Goal: Communication & Community: Answer question/provide support

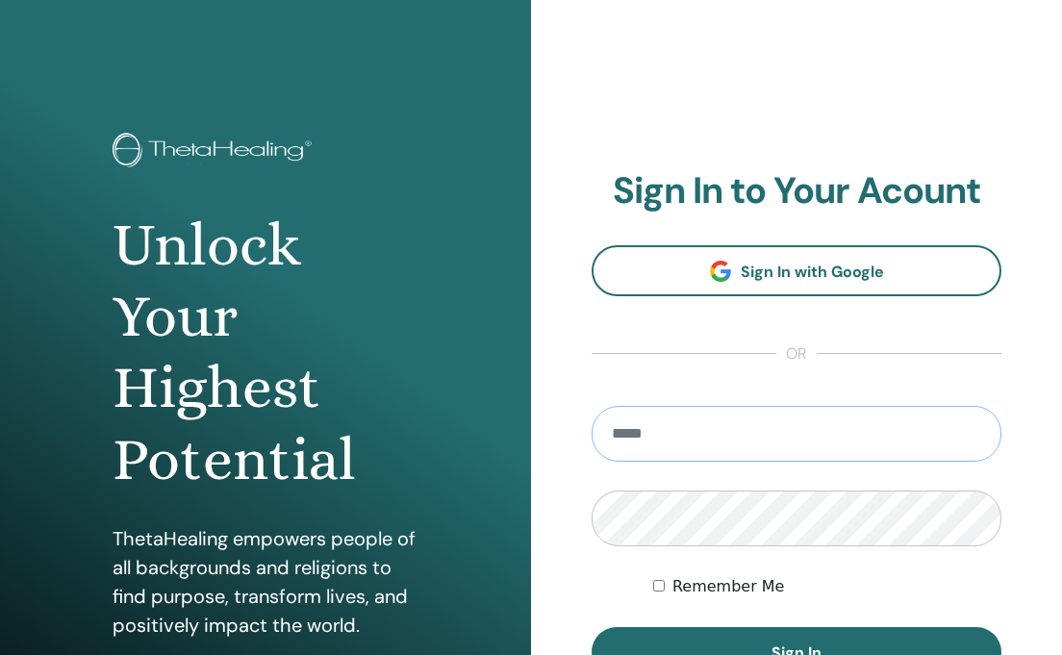
type input "**********"
click at [796, 652] on button "Sign In" at bounding box center [796, 652] width 410 height 50
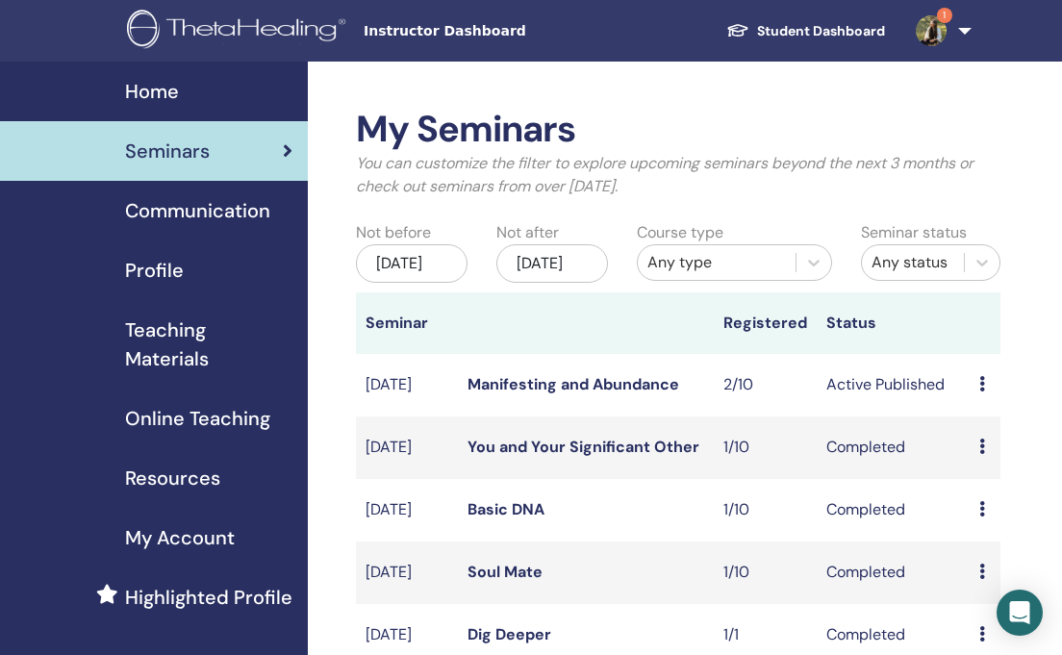
click at [956, 33] on link "1" at bounding box center [939, 31] width 79 height 62
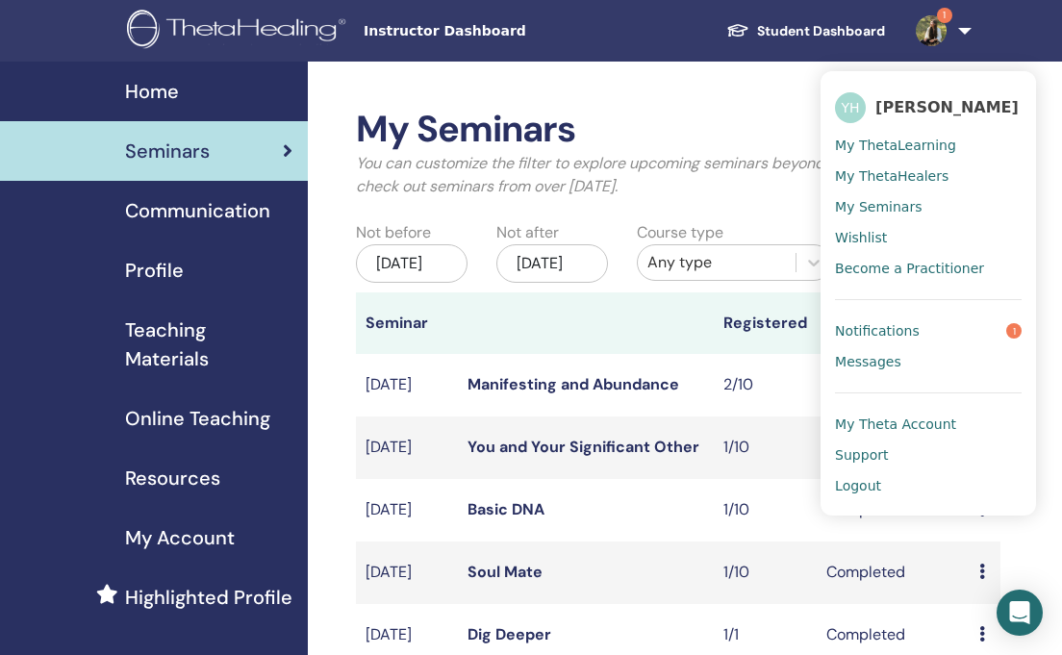
click at [892, 325] on span "Notifications" at bounding box center [877, 330] width 85 height 17
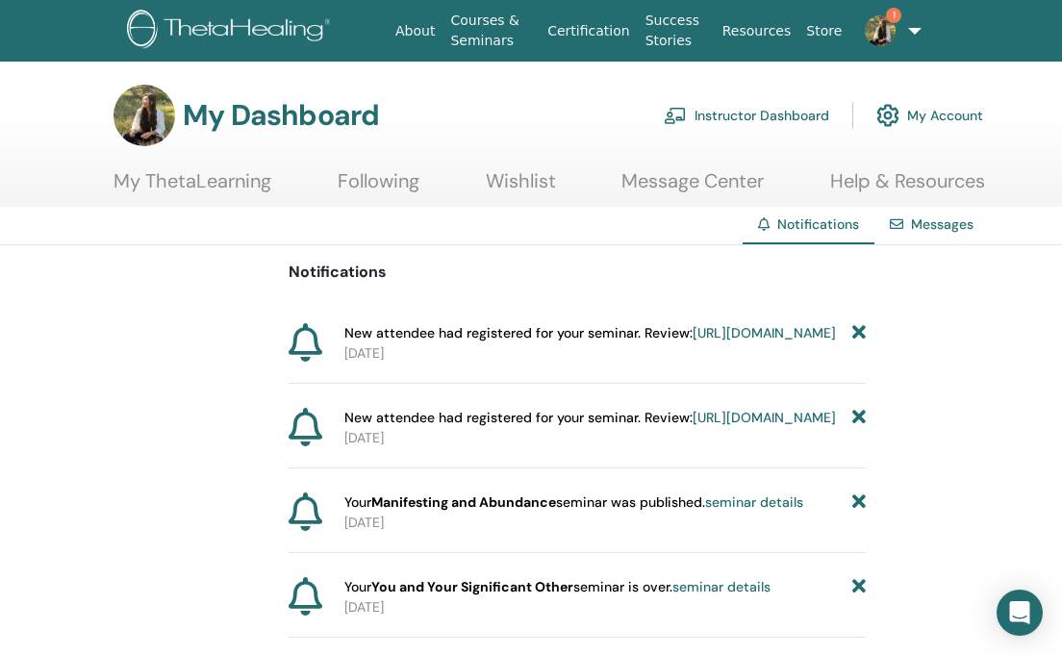
click at [942, 229] on link "Messages" at bounding box center [942, 223] width 63 height 17
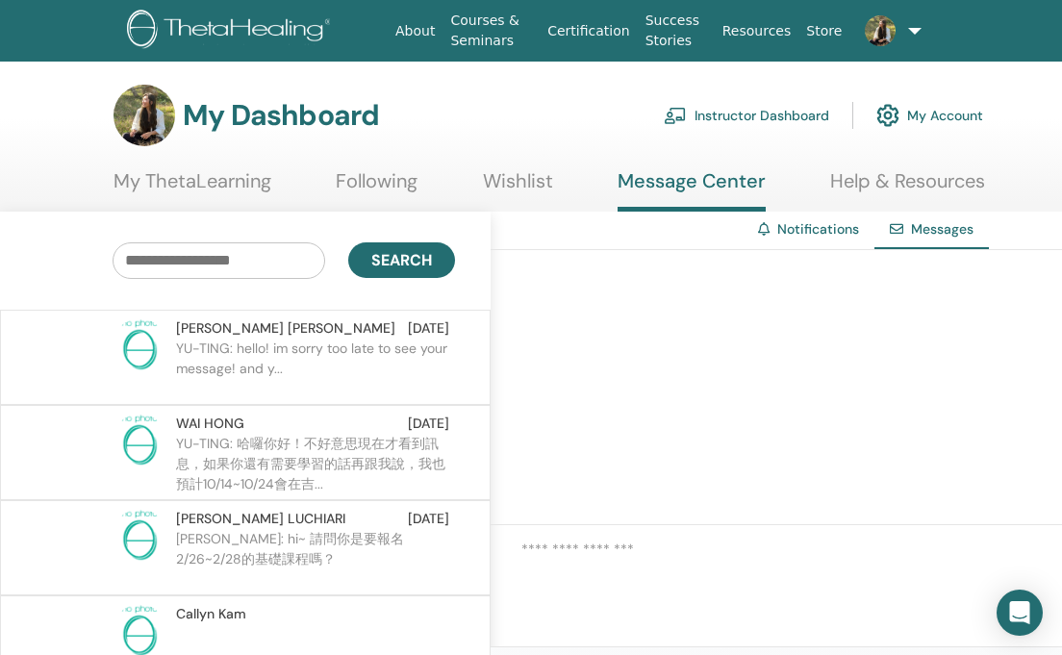
click at [824, 223] on link "Notifications" at bounding box center [818, 228] width 82 height 17
